Goal: Task Accomplishment & Management: Manage account settings

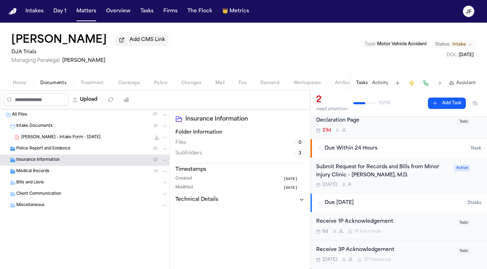
scroll to position [24, 0]
click at [58, 166] on div "Insurance Information ( 2 )" at bounding box center [84, 160] width 169 height 11
click at [60, 184] on div "3P or BI ( 1 )" at bounding box center [94, 183] width 147 height 6
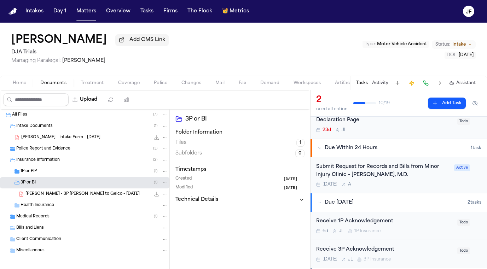
click at [67, 174] on div "1P or PIP ( 1 )" at bounding box center [94, 171] width 147 height 6
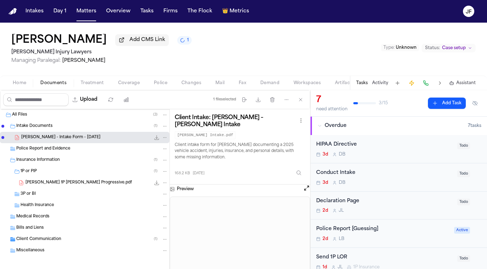
click at [82, 152] on div "Police Report and Evidence" at bounding box center [92, 149] width 152 height 6
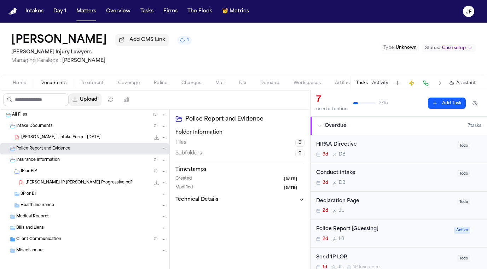
click at [104, 90] on div "[PERSON_NAME] Add CMS Link 1 [PERSON_NAME] Injury Lawyers Managing Paralegal: […" at bounding box center [243, 57] width 487 height 68
click at [101, 101] on button "Upload" at bounding box center [85, 99] width 33 height 13
select select "**********"
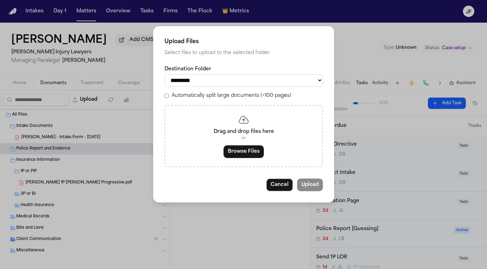
click at [232, 143] on div "Drag and drop files here or Browse Files" at bounding box center [243, 136] width 158 height 62
click at [234, 150] on button "Browse Files" at bounding box center [243, 151] width 40 height 13
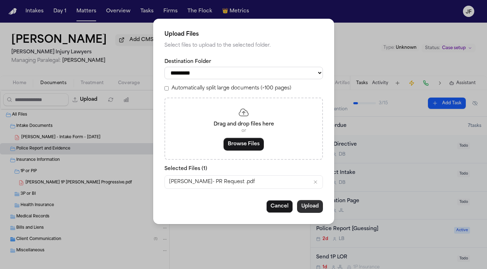
click at [309, 211] on button "Upload" at bounding box center [310, 206] width 26 height 13
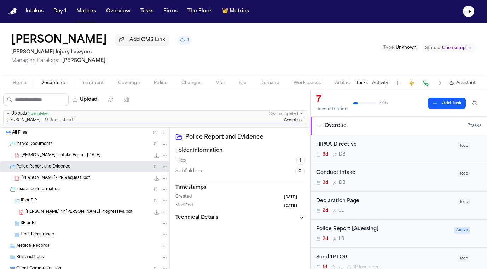
click at [351, 230] on div "Police Report [Guessing]" at bounding box center [383, 229] width 134 height 8
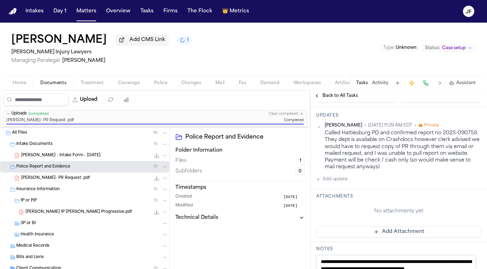
scroll to position [147, 0]
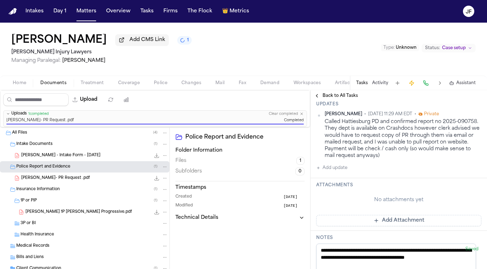
click at [336, 168] on button "Add update" at bounding box center [331, 168] width 31 height 8
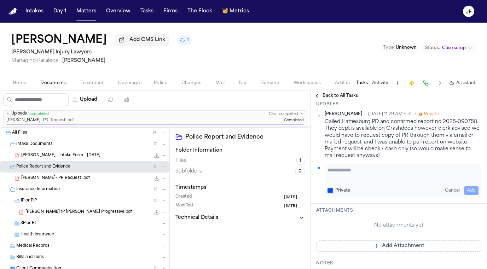
click at [337, 173] on textarea "Add your update" at bounding box center [402, 174] width 151 height 14
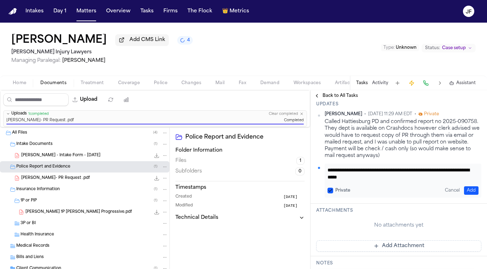
scroll to position [0, 0]
type textarea "**********"
click at [467, 189] on button "Add" at bounding box center [471, 190] width 14 height 8
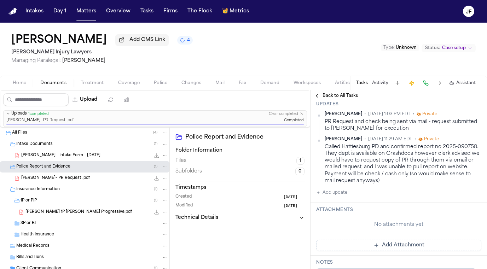
click at [100, 164] on div "Police Report and Evidence ( 1 )" at bounding box center [84, 166] width 169 height 11
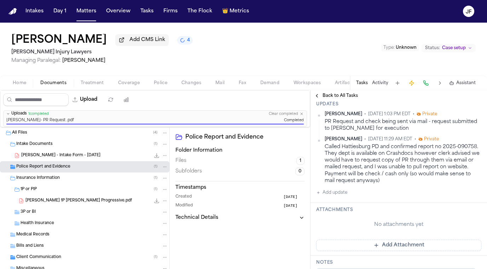
click at [105, 146] on div "Intake Documents ( 1 )" at bounding box center [92, 144] width 152 height 6
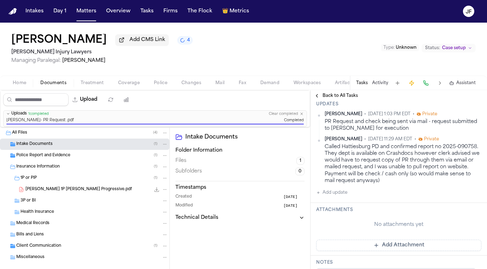
click at [332, 101] on div "Back to All Tasks" at bounding box center [398, 95] width 176 height 11
click at [334, 99] on span "Back to All Tasks" at bounding box center [339, 96] width 35 height 6
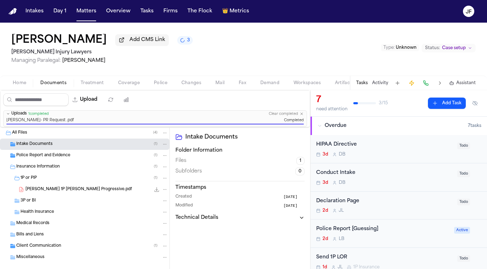
click at [81, 152] on div "Police Report and Evidence ( 1 )" at bounding box center [84, 155] width 169 height 11
